Goal: Book appointment/travel/reservation

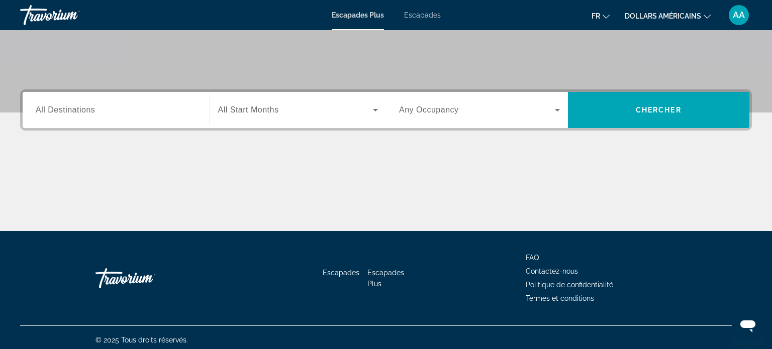
click at [138, 125] on div "Destination All Destinations" at bounding box center [116, 110] width 177 height 36
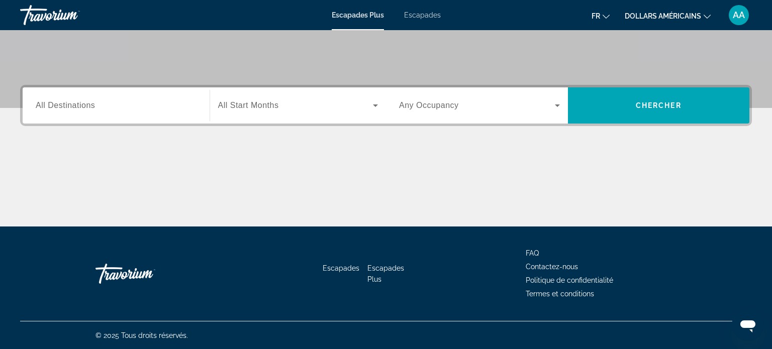
click at [125, 115] on div "Widget de recherche" at bounding box center [116, 105] width 161 height 29
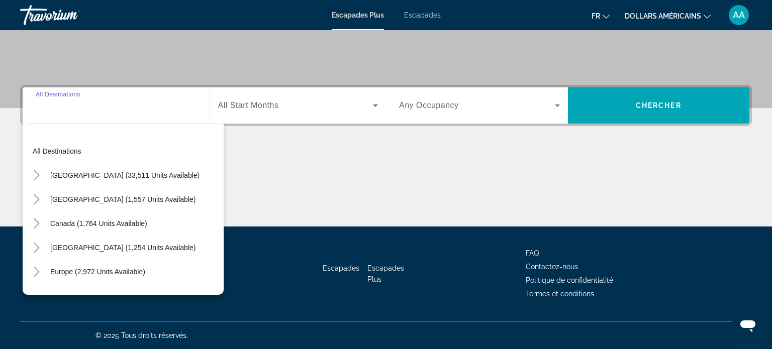
click at [254, 108] on span "All Start Months" at bounding box center [248, 105] width 61 height 9
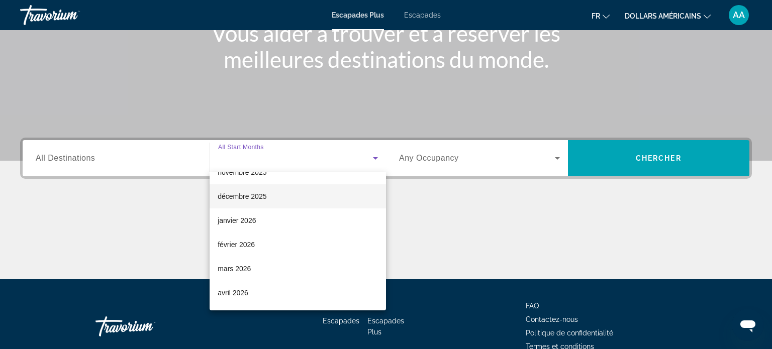
scroll to position [91, 0]
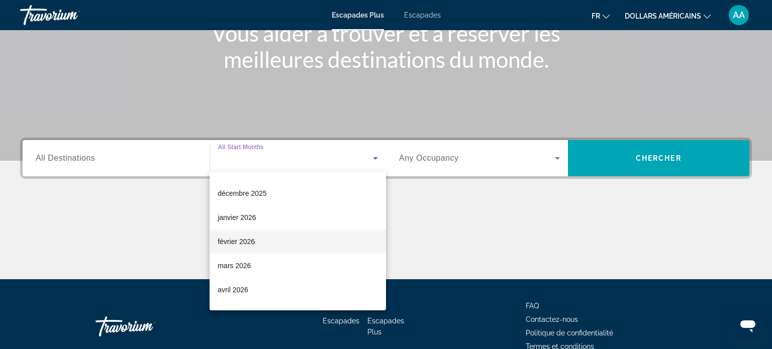
click at [246, 247] on span "février 2026" at bounding box center [236, 242] width 37 height 12
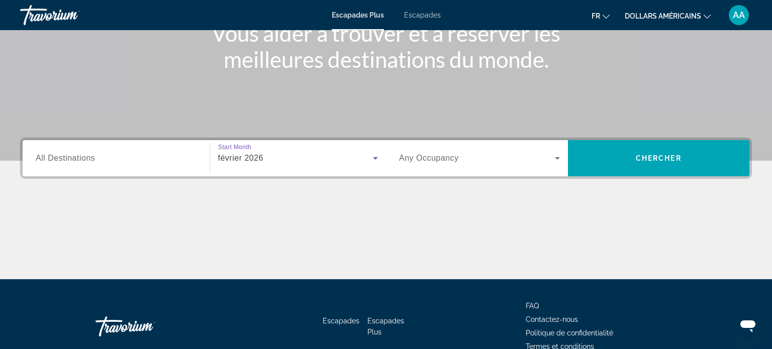
click at [502, 162] on span "Widget de recherche" at bounding box center [477, 158] width 156 height 12
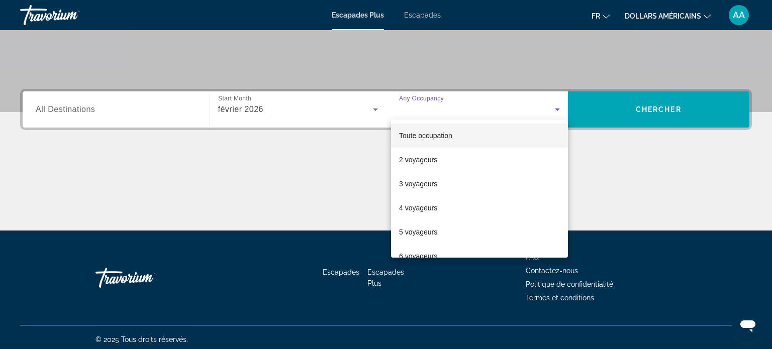
scroll to position [193, 0]
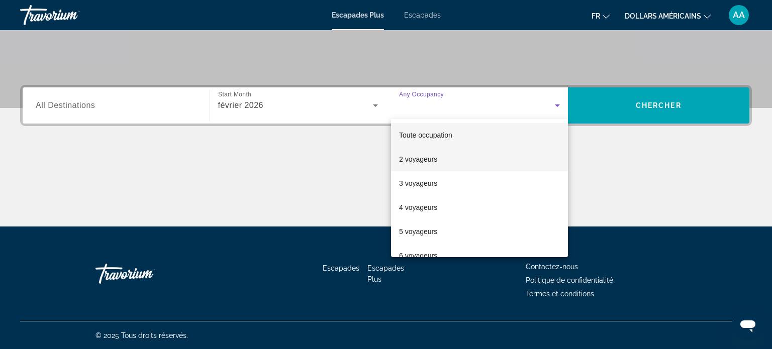
click at [474, 163] on mat-option "2 voyageurs" at bounding box center [479, 159] width 177 height 24
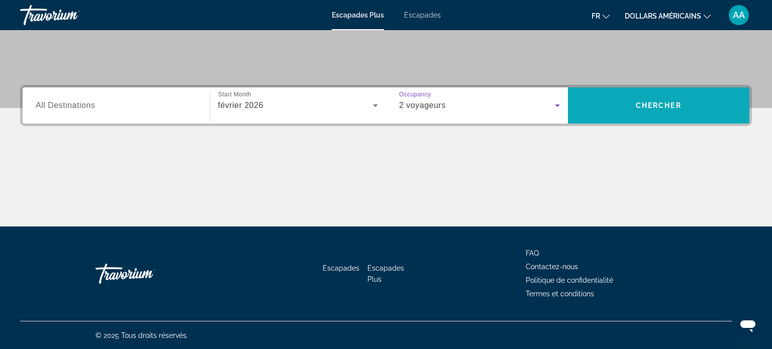
click at [594, 101] on span "Widget de recherche" at bounding box center [659, 105] width 182 height 24
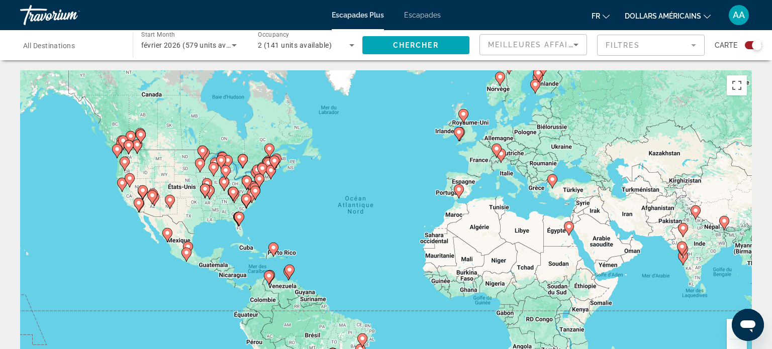
click at [550, 50] on div "Meilleures affaires" at bounding box center [530, 45] width 85 height 12
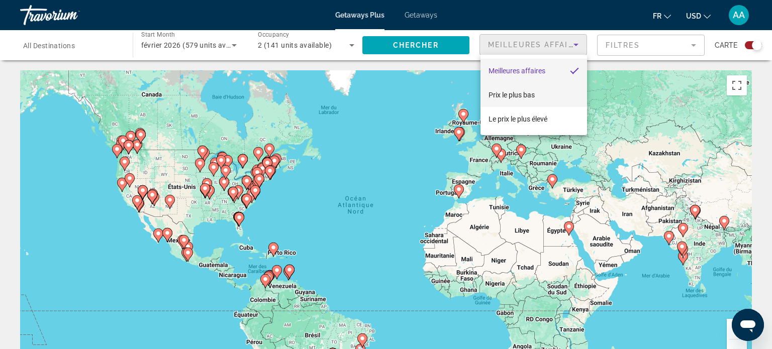
click at [549, 94] on mat-option "Prix ​​le plus bas" at bounding box center [533, 95] width 107 height 24
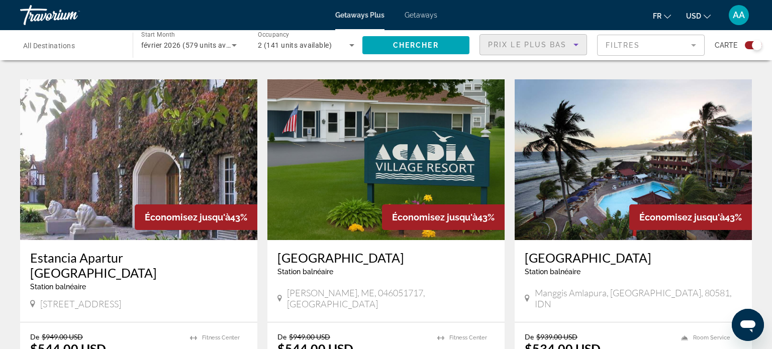
scroll to position [687, 0]
